Goal: Check status: Check status

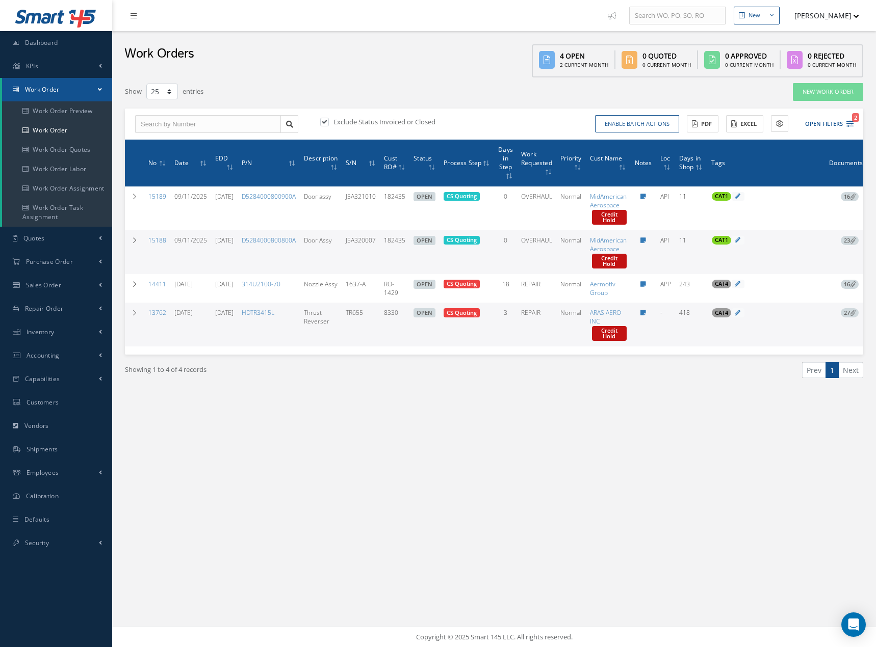
select select "25"
click at [56, 47] on link "Dashboard" at bounding box center [56, 42] width 112 height 23
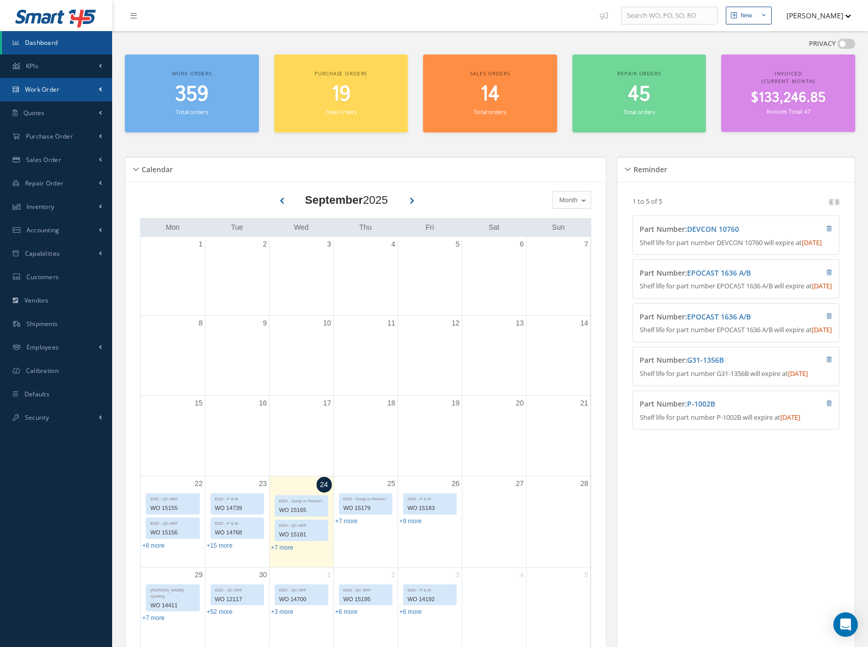
click at [73, 86] on link "Work Order" at bounding box center [56, 89] width 112 height 23
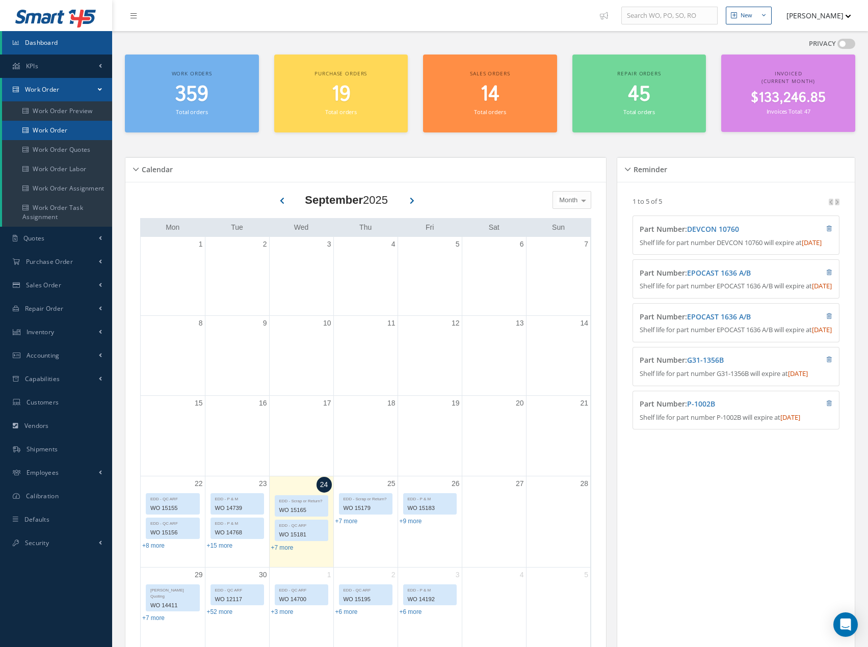
click at [74, 122] on link "Work Order" at bounding box center [57, 130] width 110 height 19
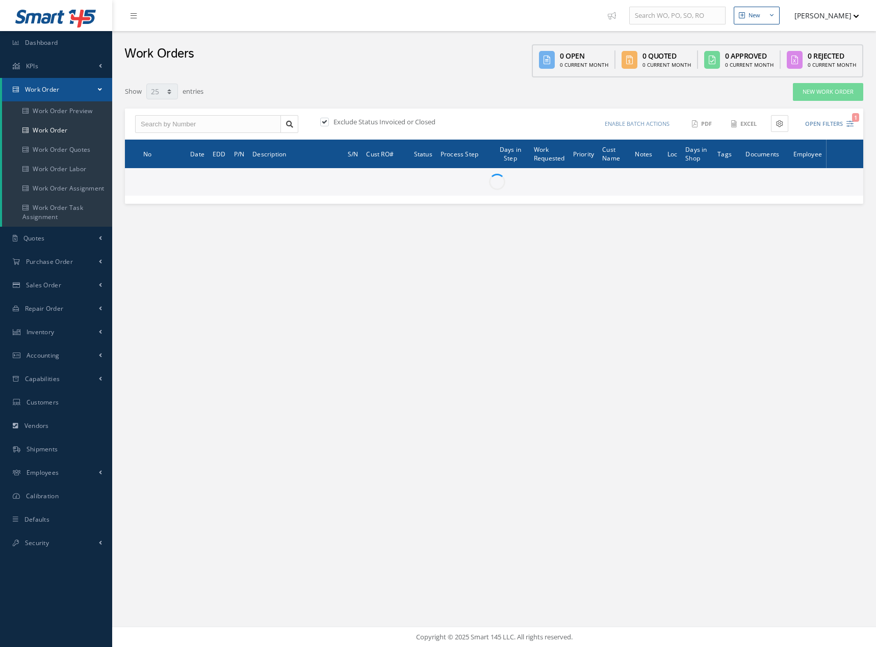
select select "25"
click at [192, 126] on input "text" at bounding box center [208, 124] width 146 height 18
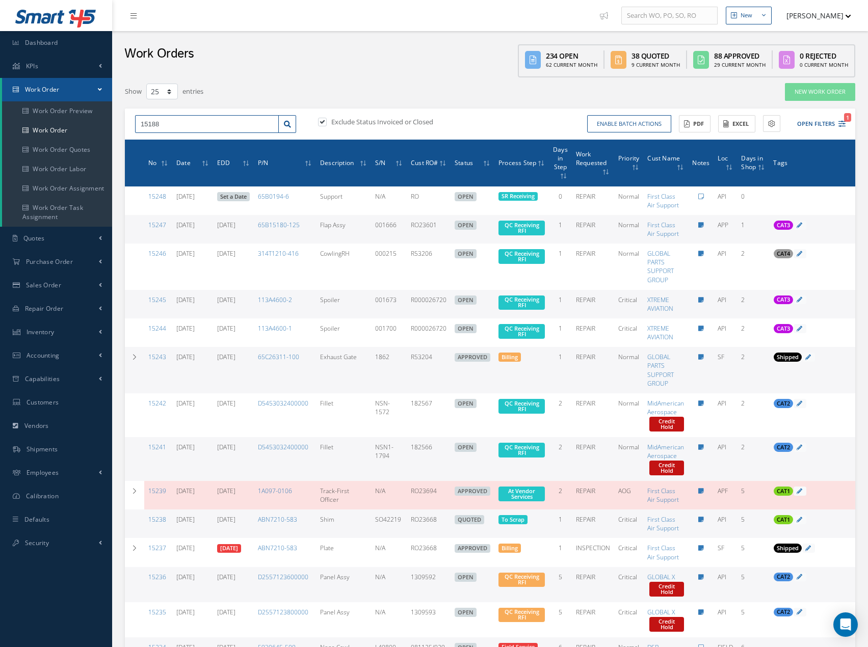
type input "15188"
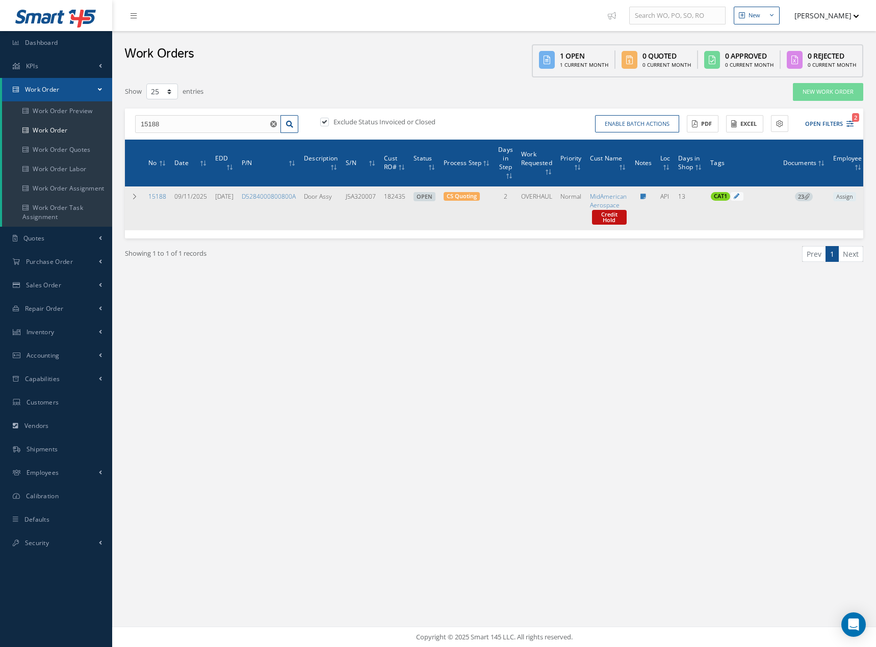
click at [809, 197] on icon at bounding box center [807, 197] width 6 height 6
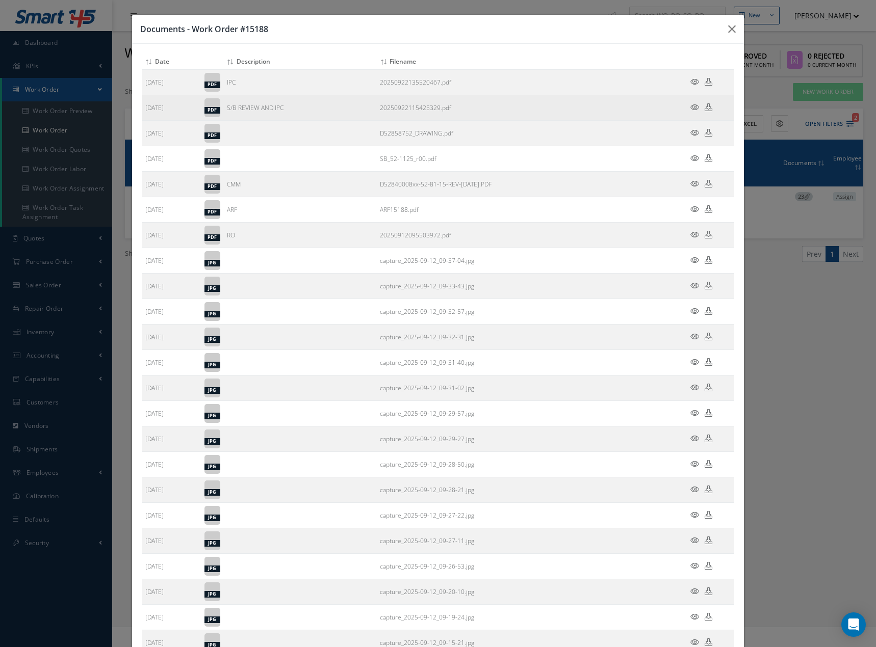
click at [690, 107] on icon at bounding box center [694, 107] width 9 height 8
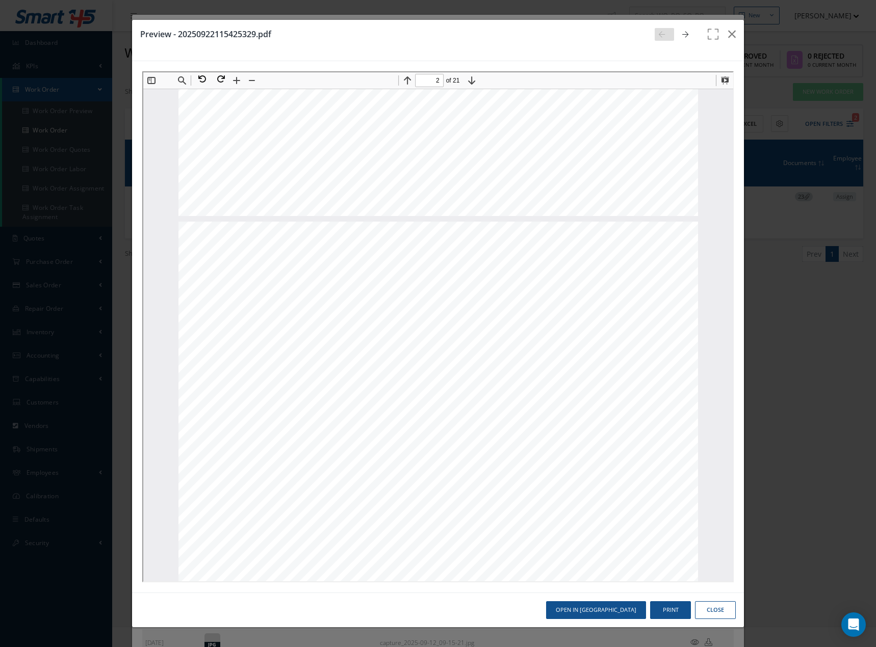
scroll to position [566, 0]
click at [608, 311] on div "Page 2" at bounding box center [436, 541] width 519 height 672
type input "8"
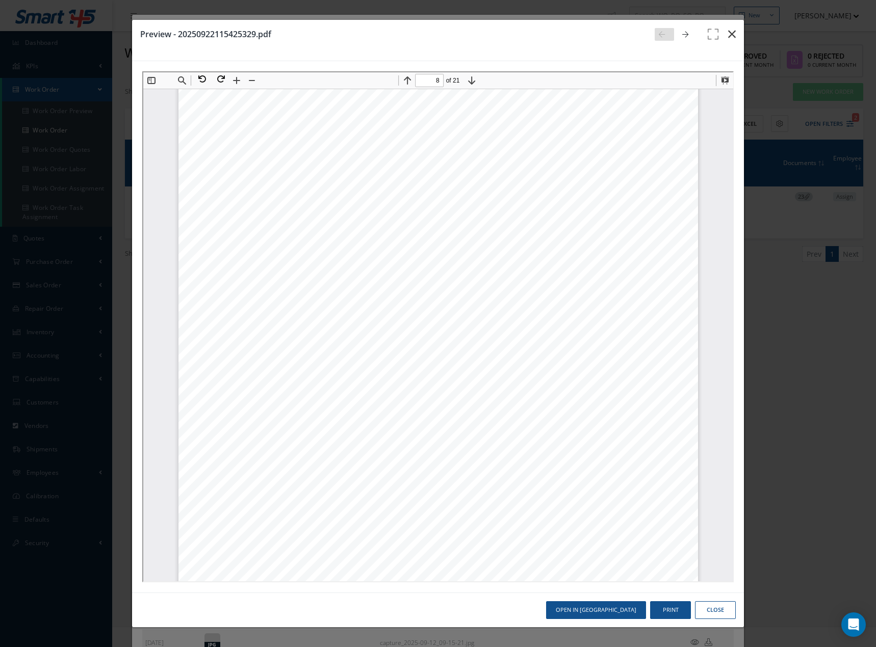
click at [733, 31] on icon "button" at bounding box center [732, 34] width 8 height 12
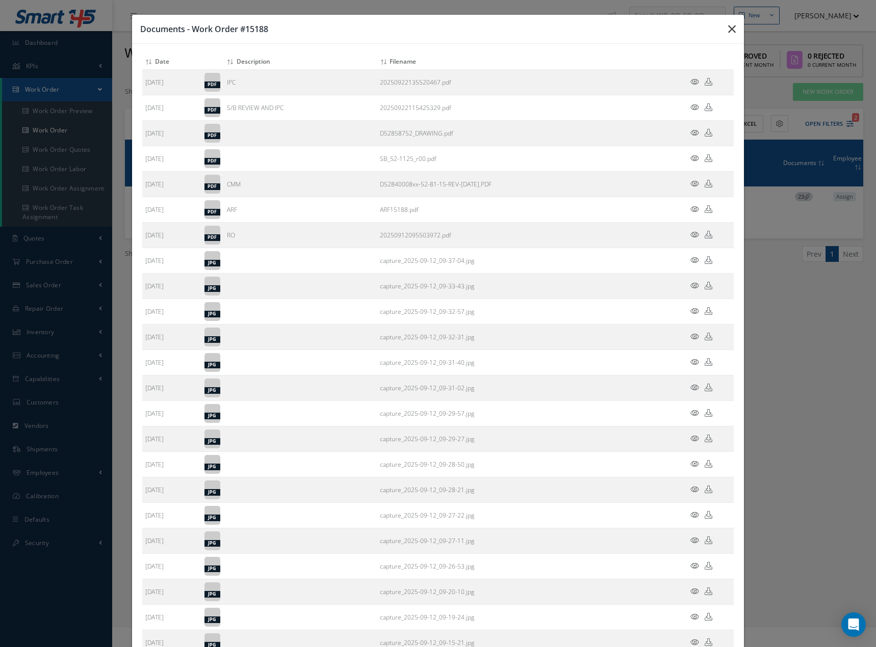
click at [728, 28] on icon "button" at bounding box center [732, 29] width 8 height 12
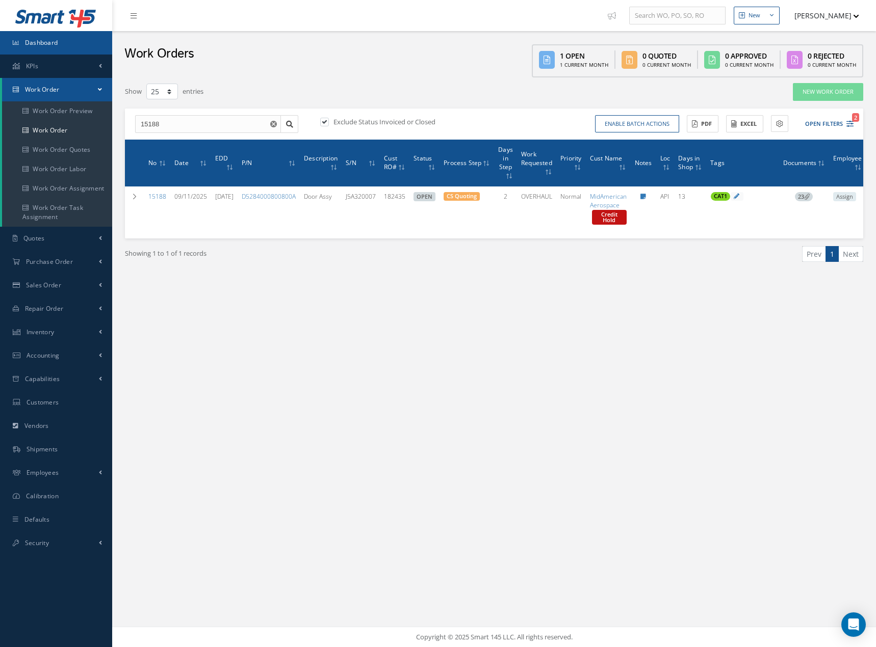
click at [29, 39] on span "Dashboard" at bounding box center [41, 42] width 33 height 9
